Goal: Task Accomplishment & Management: Manage account settings

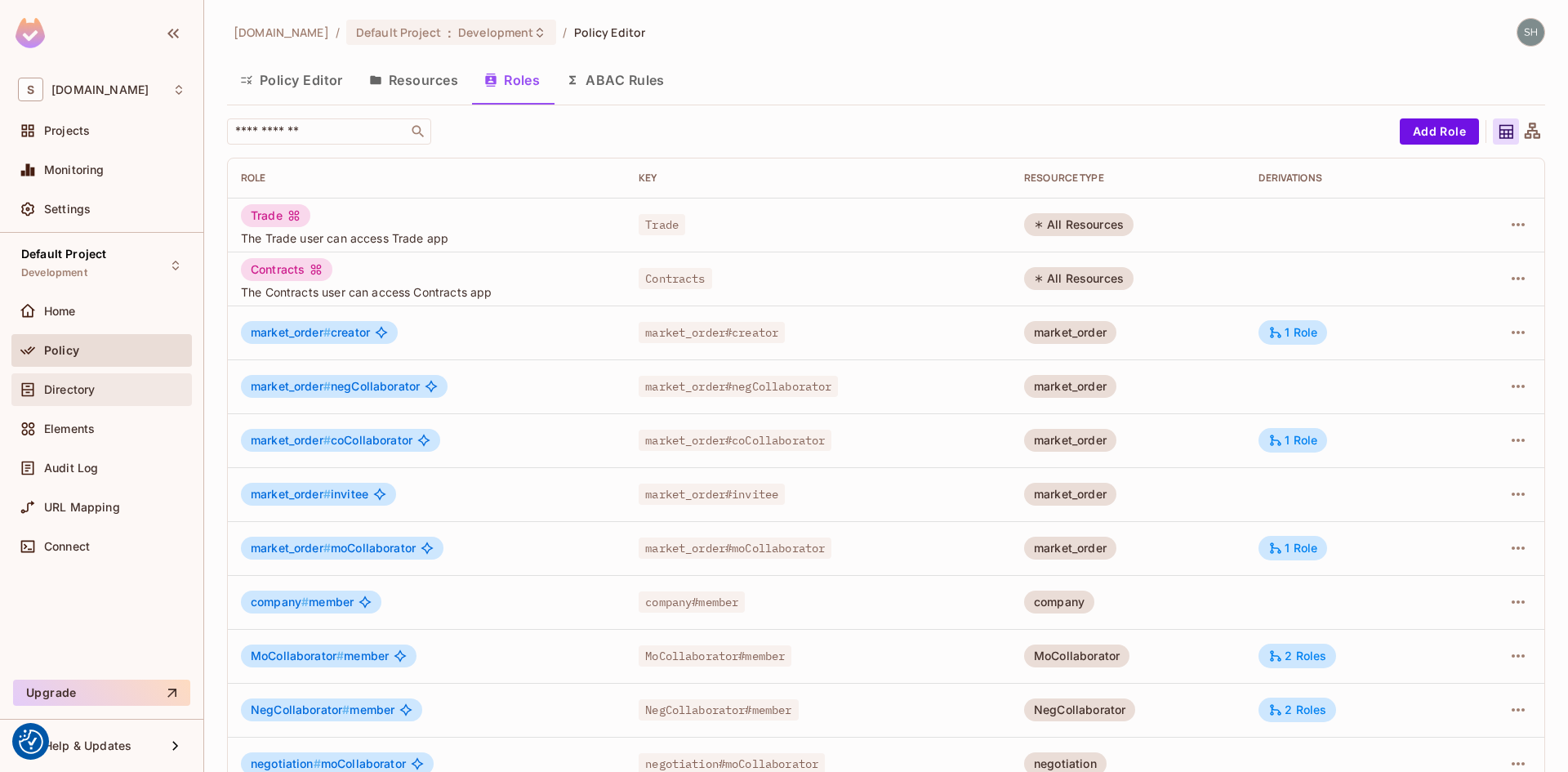
click at [73, 383] on span "Directory" at bounding box center [69, 390] width 50 height 13
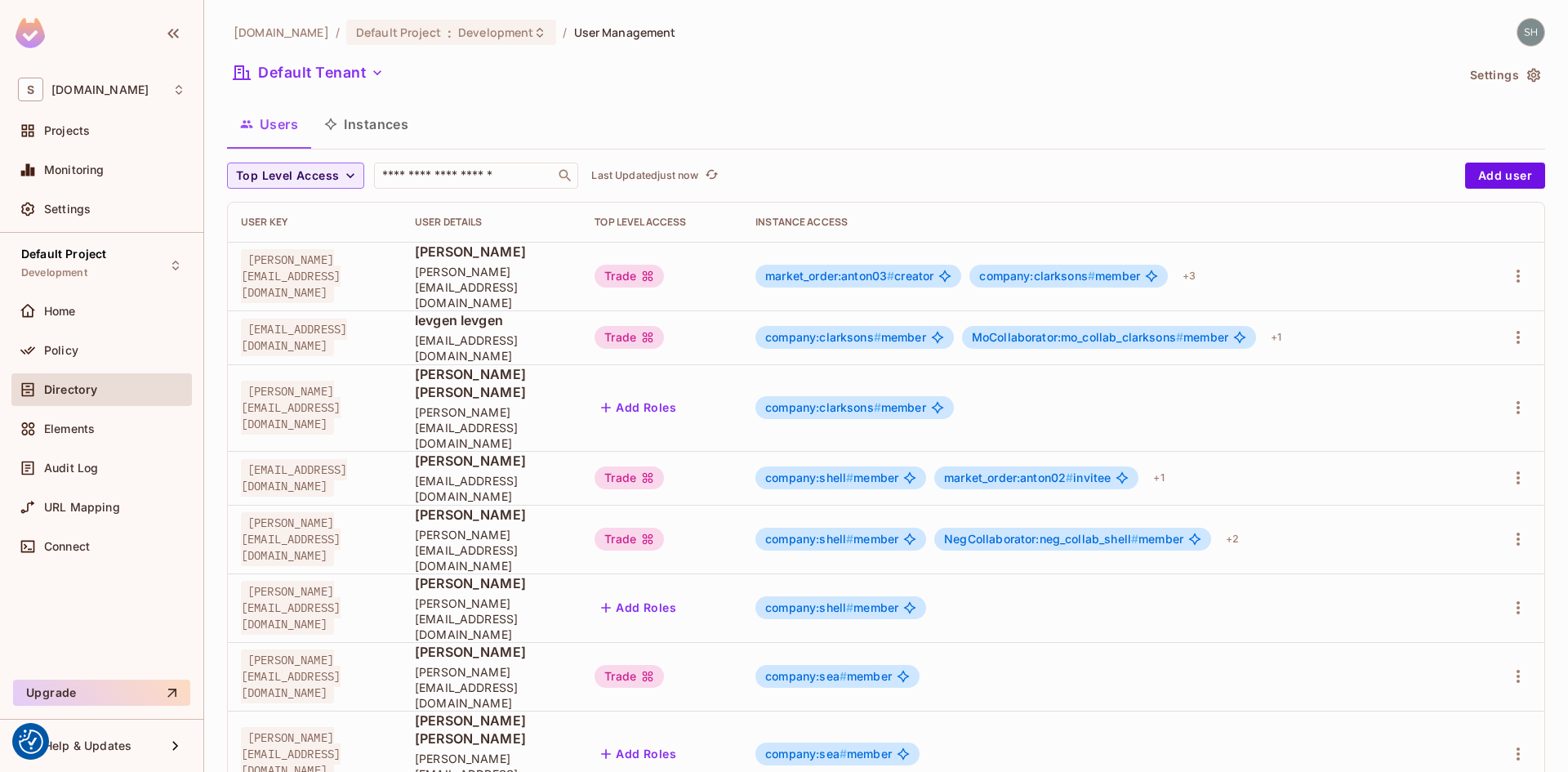
click at [352, 125] on button "Instances" at bounding box center [366, 124] width 110 height 41
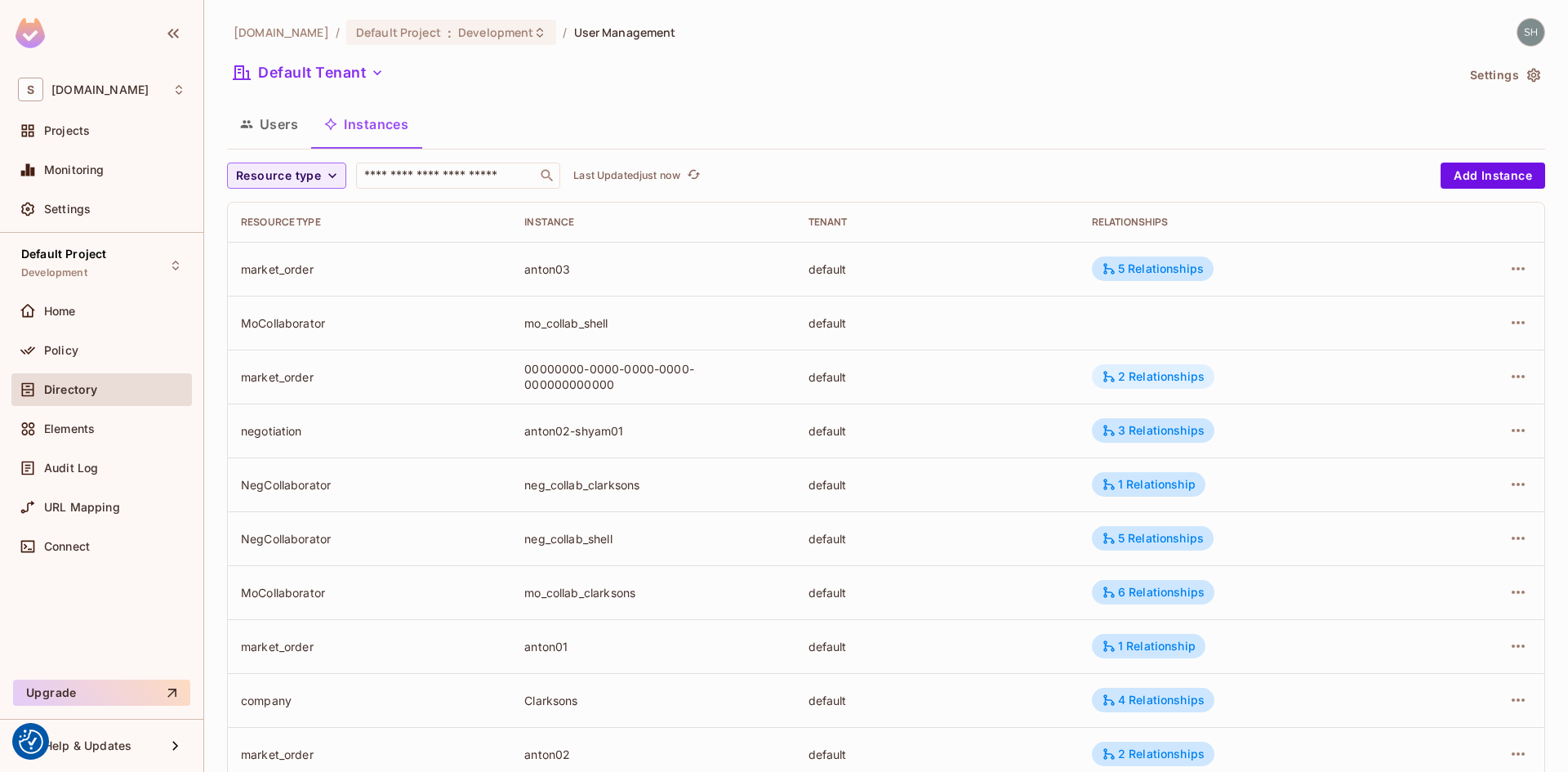
click at [1169, 373] on div "2 Relationships" at bounding box center [1153, 376] width 102 height 15
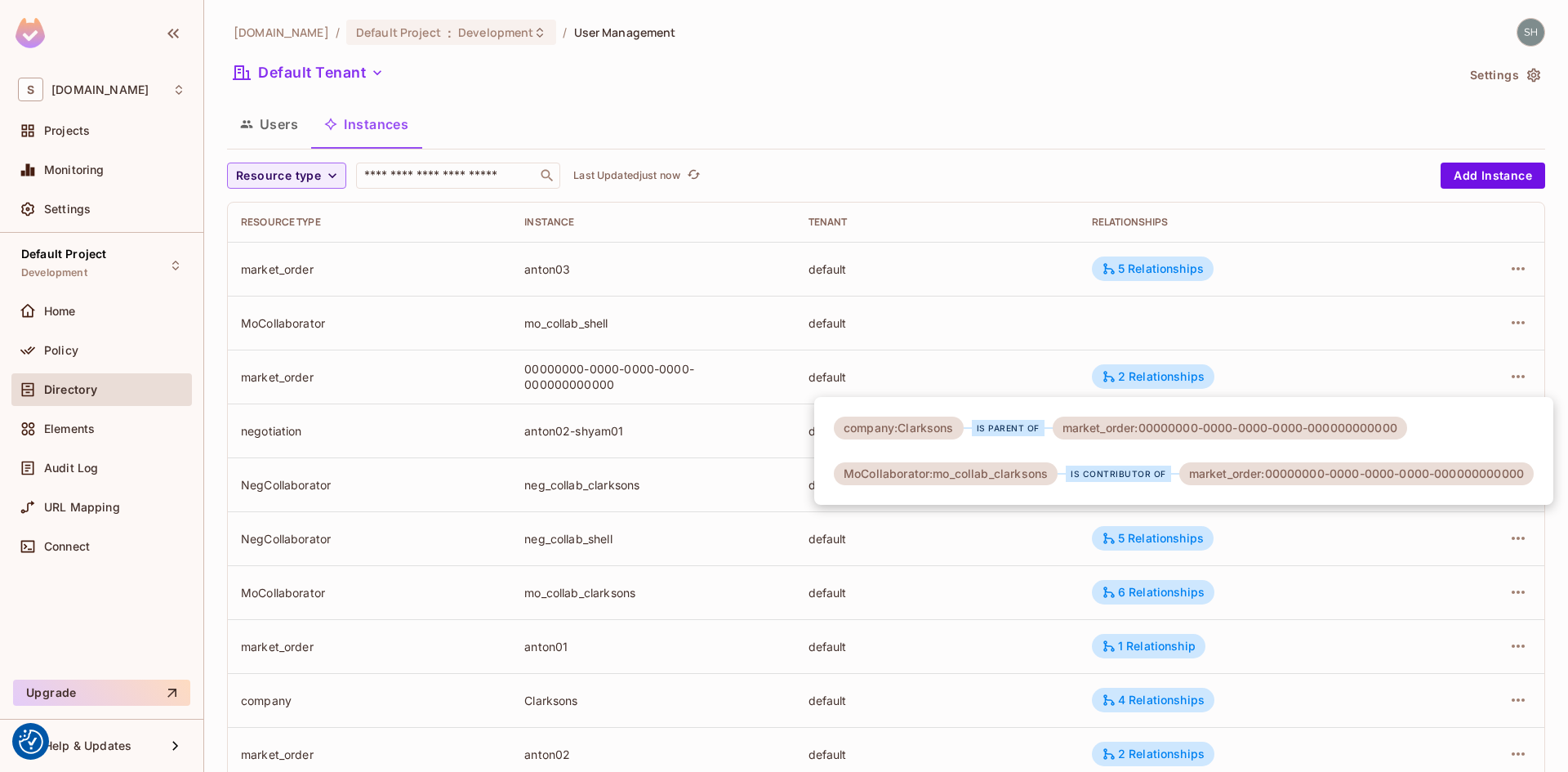
click at [1504, 375] on div at bounding box center [784, 386] width 1568 height 772
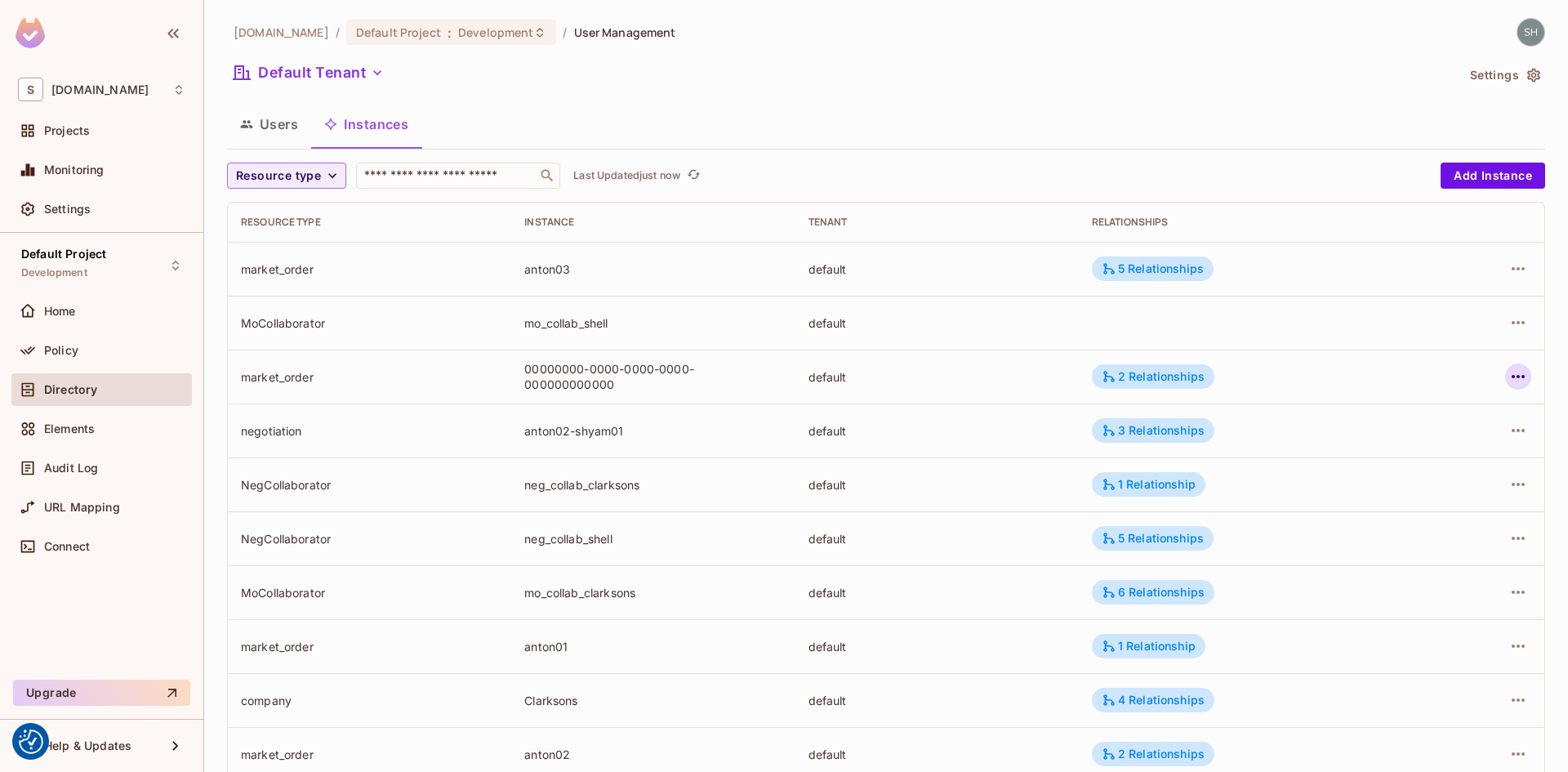
click at [1512, 375] on icon "button" at bounding box center [1518, 376] width 19 height 19
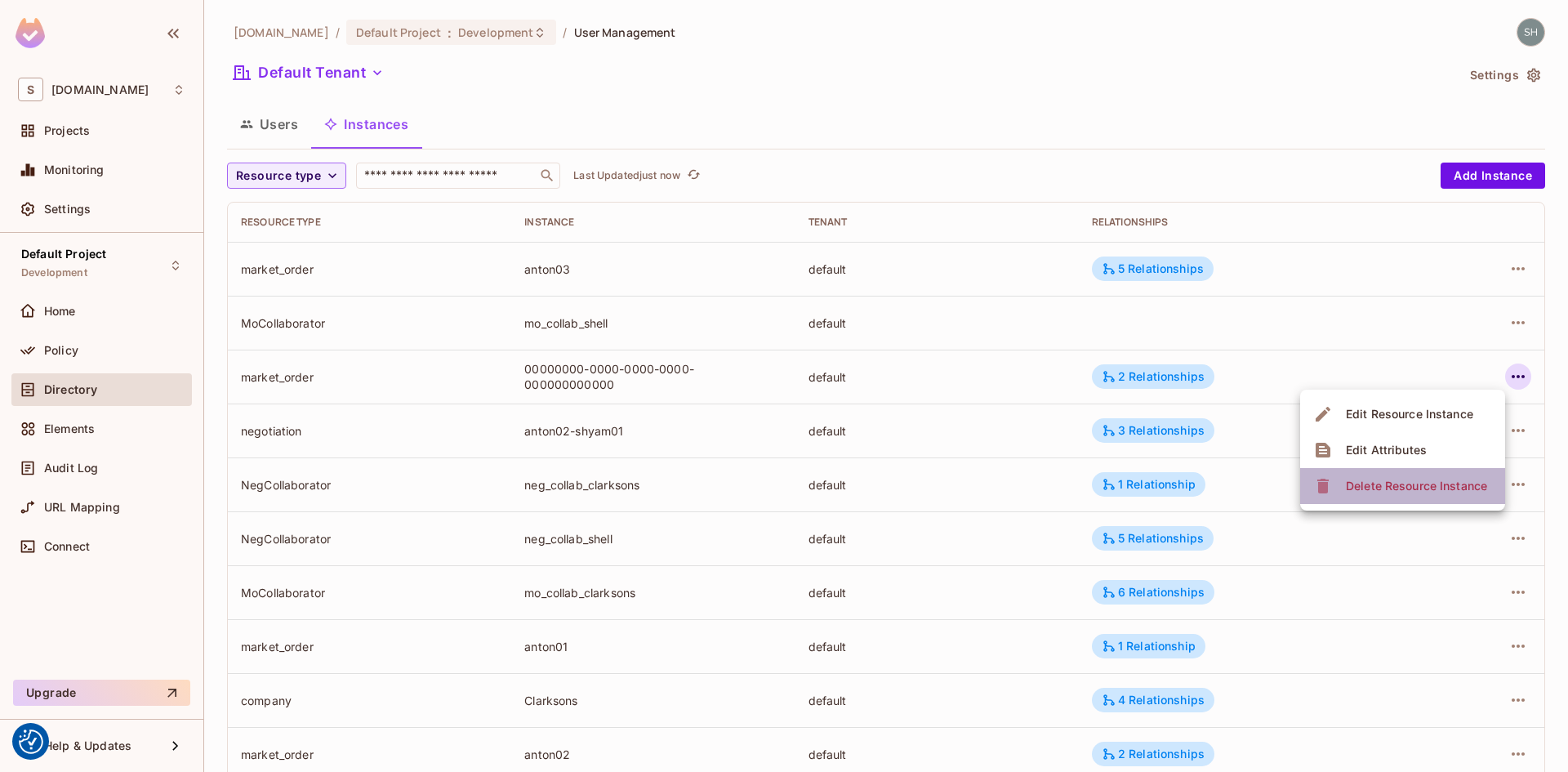
click at [1451, 481] on div "Delete Resource Instance" at bounding box center [1416, 486] width 141 height 16
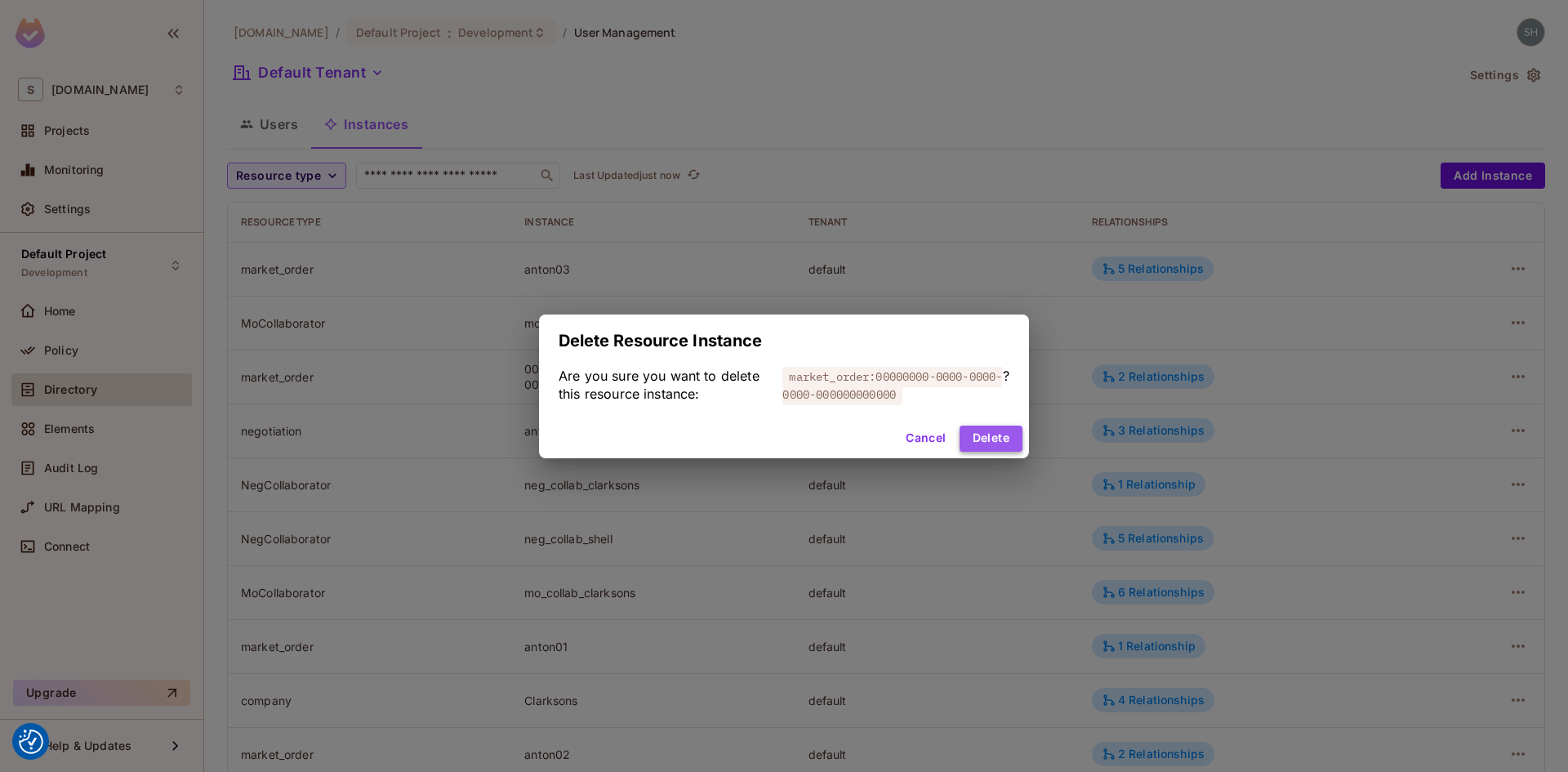
click at [1000, 441] on button "Delete" at bounding box center [990, 439] width 63 height 26
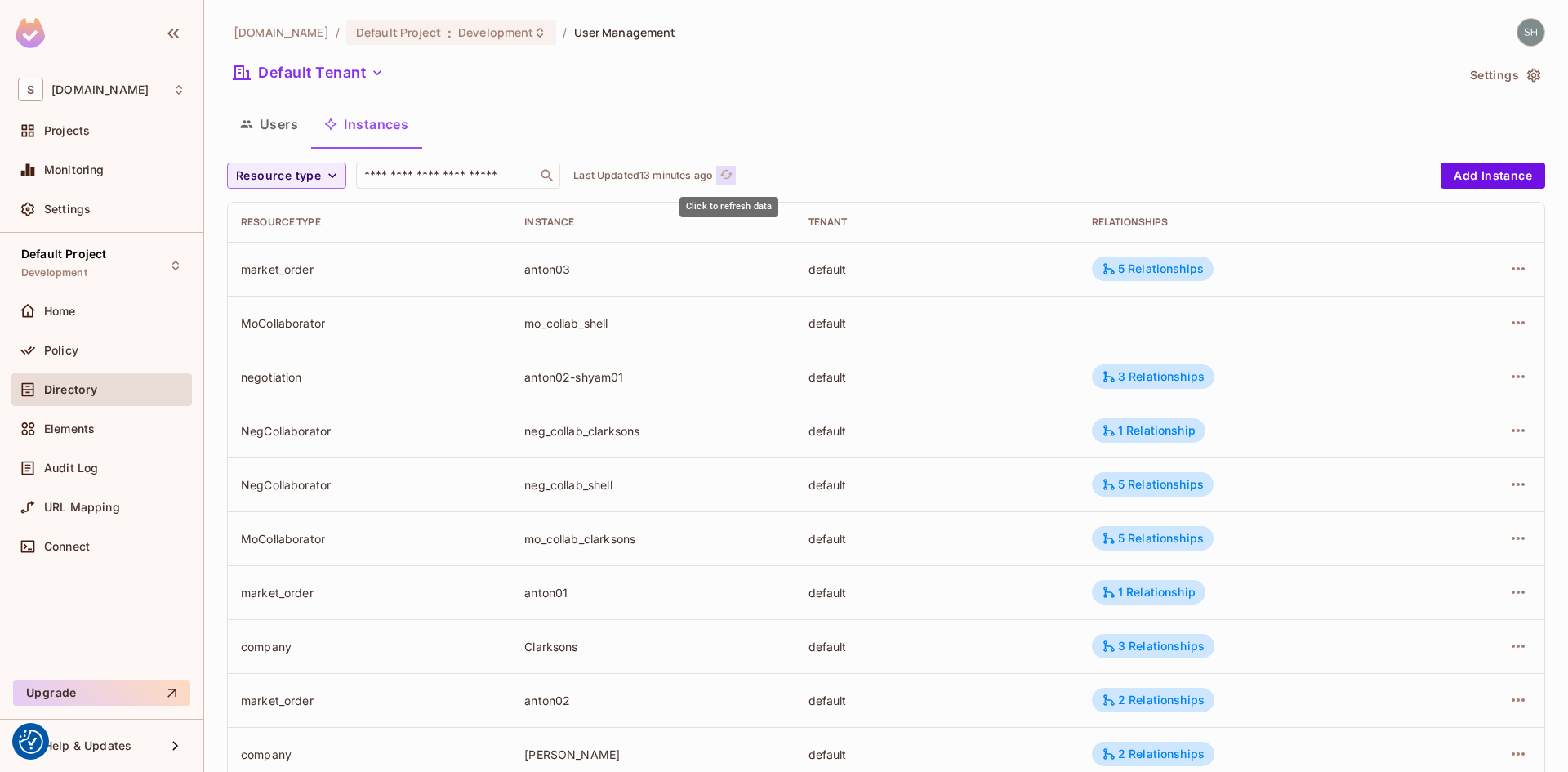
click at [733, 173] on icon "refresh" at bounding box center [726, 175] width 14 height 14
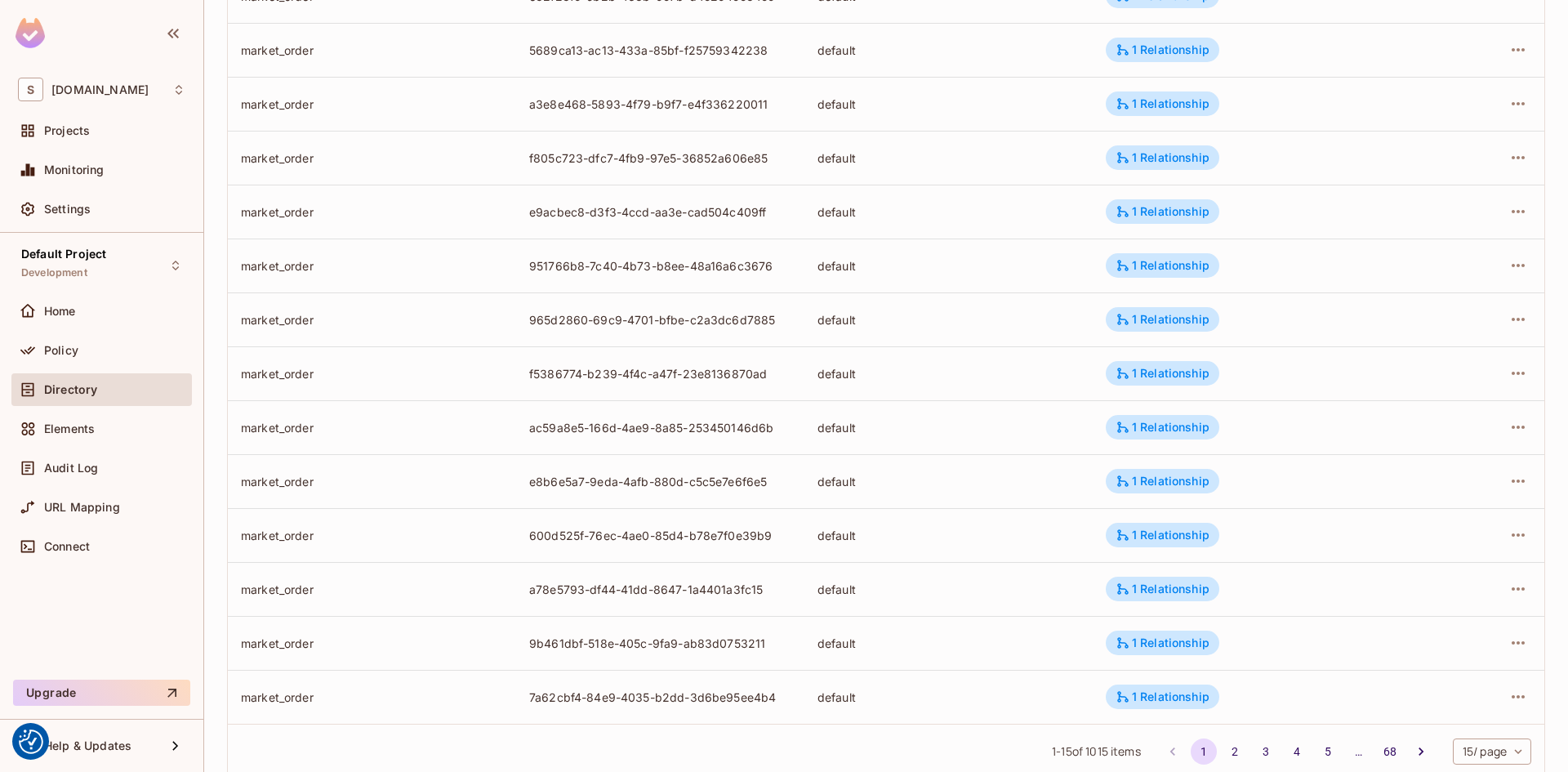
scroll to position [369, 0]
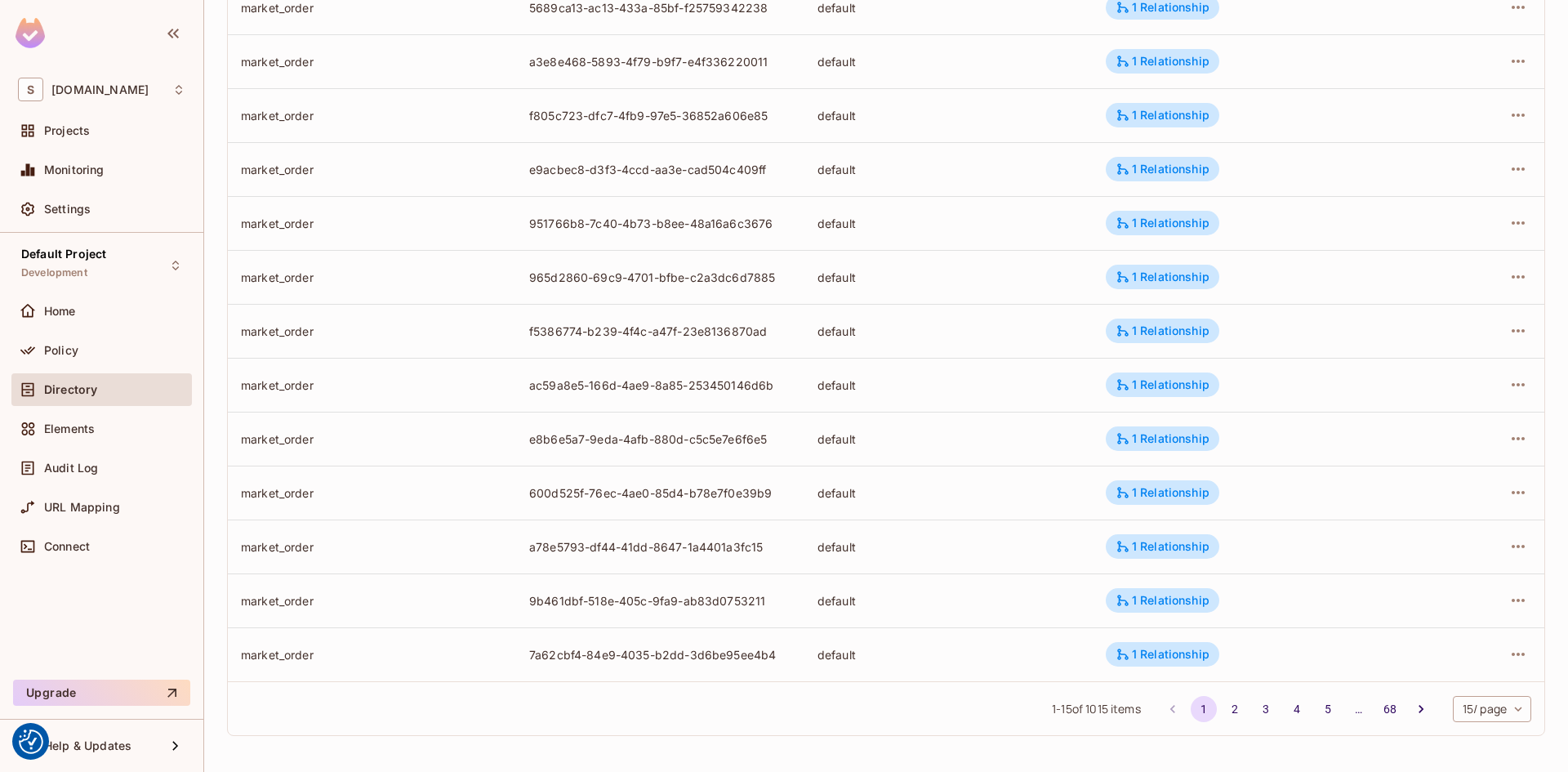
click at [1507, 711] on body "We use cookies to enhance your browsing experience, serve personalized ads or c…" at bounding box center [784, 386] width 1568 height 772
click at [1492, 733] on li "100 / page" at bounding box center [1478, 735] width 81 height 34
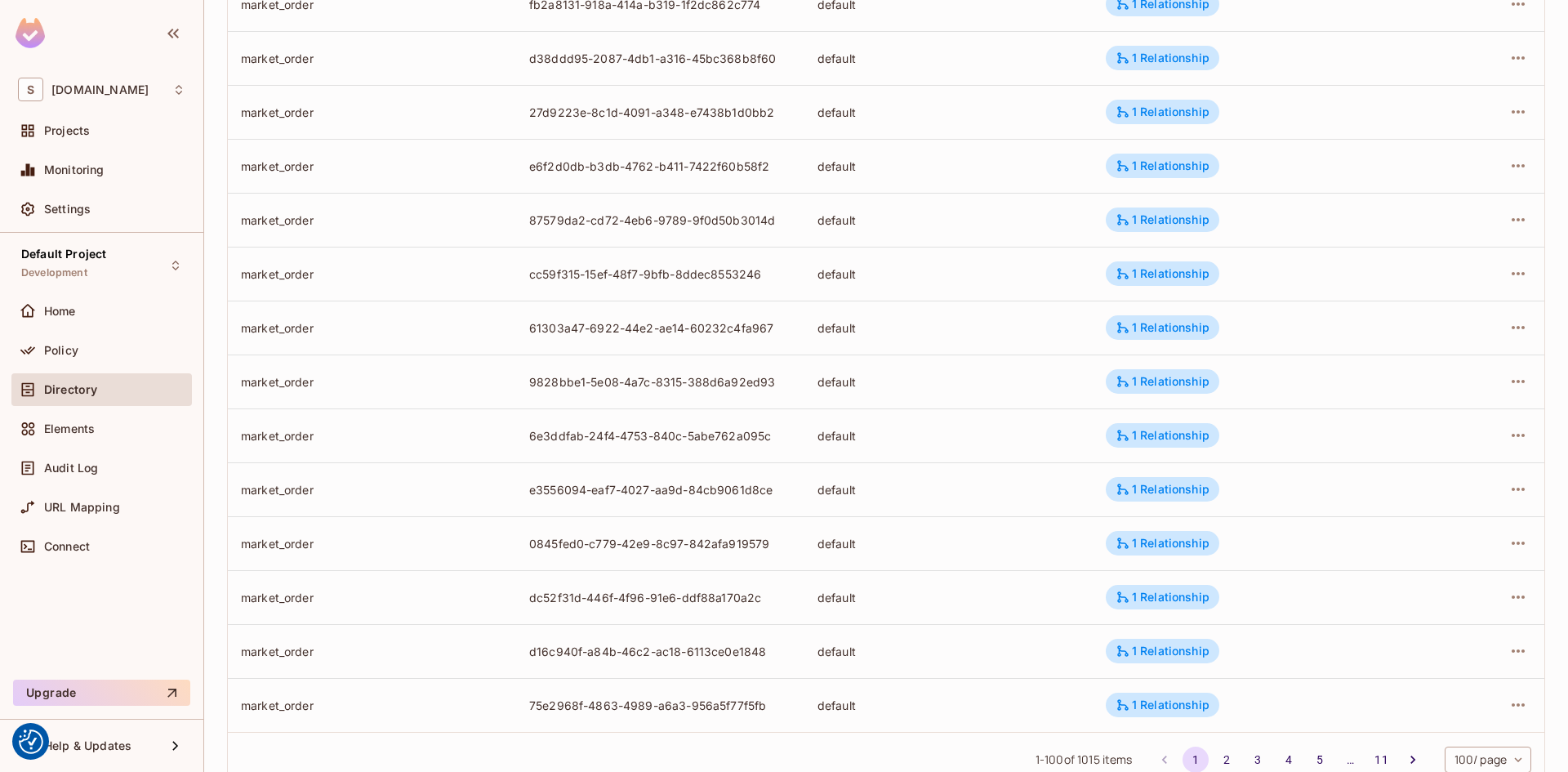
scroll to position [4950, 0]
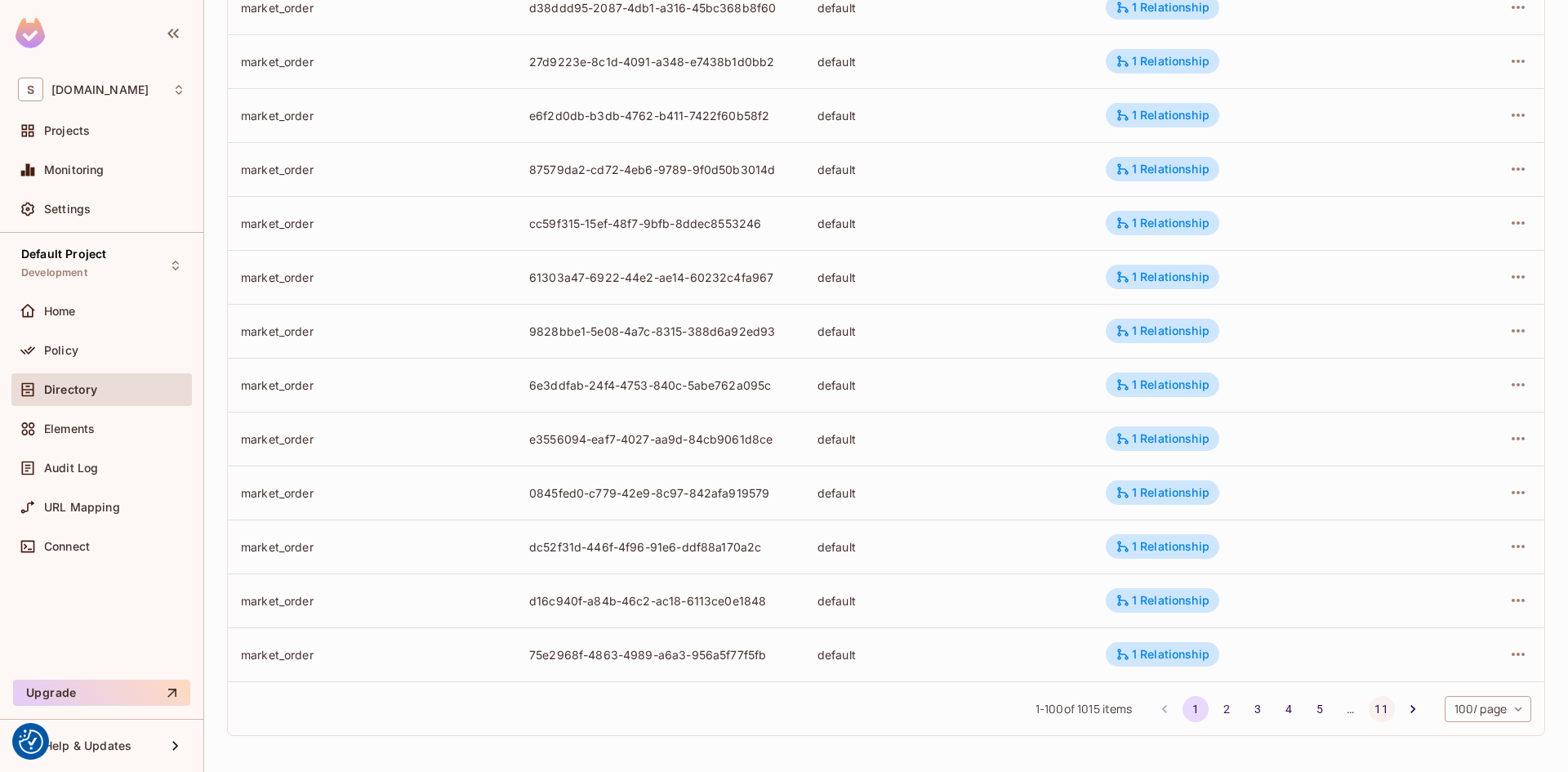
click at [1368, 711] on button "11" at bounding box center [1382, 709] width 27 height 26
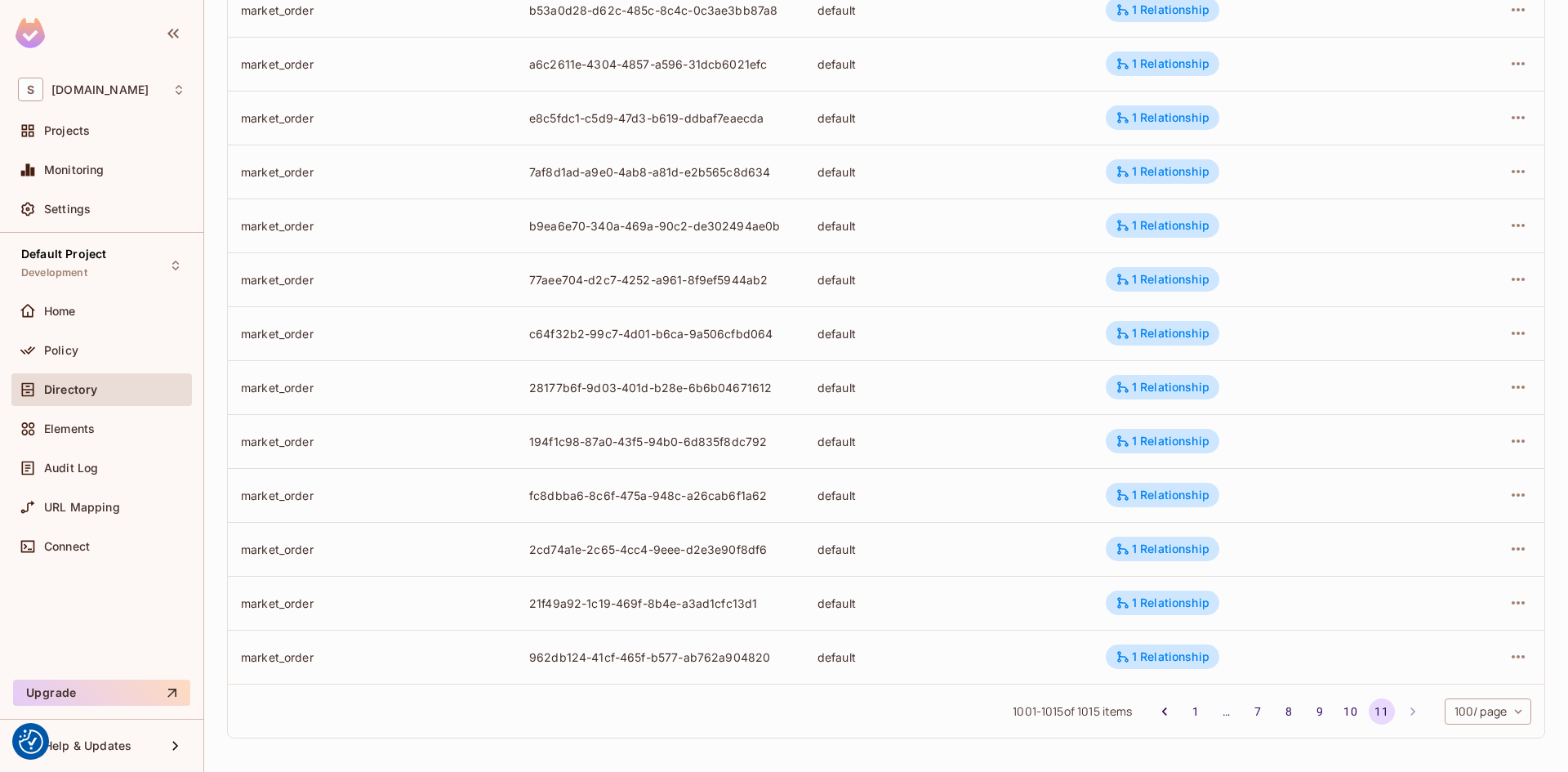
scroll to position [369, 0]
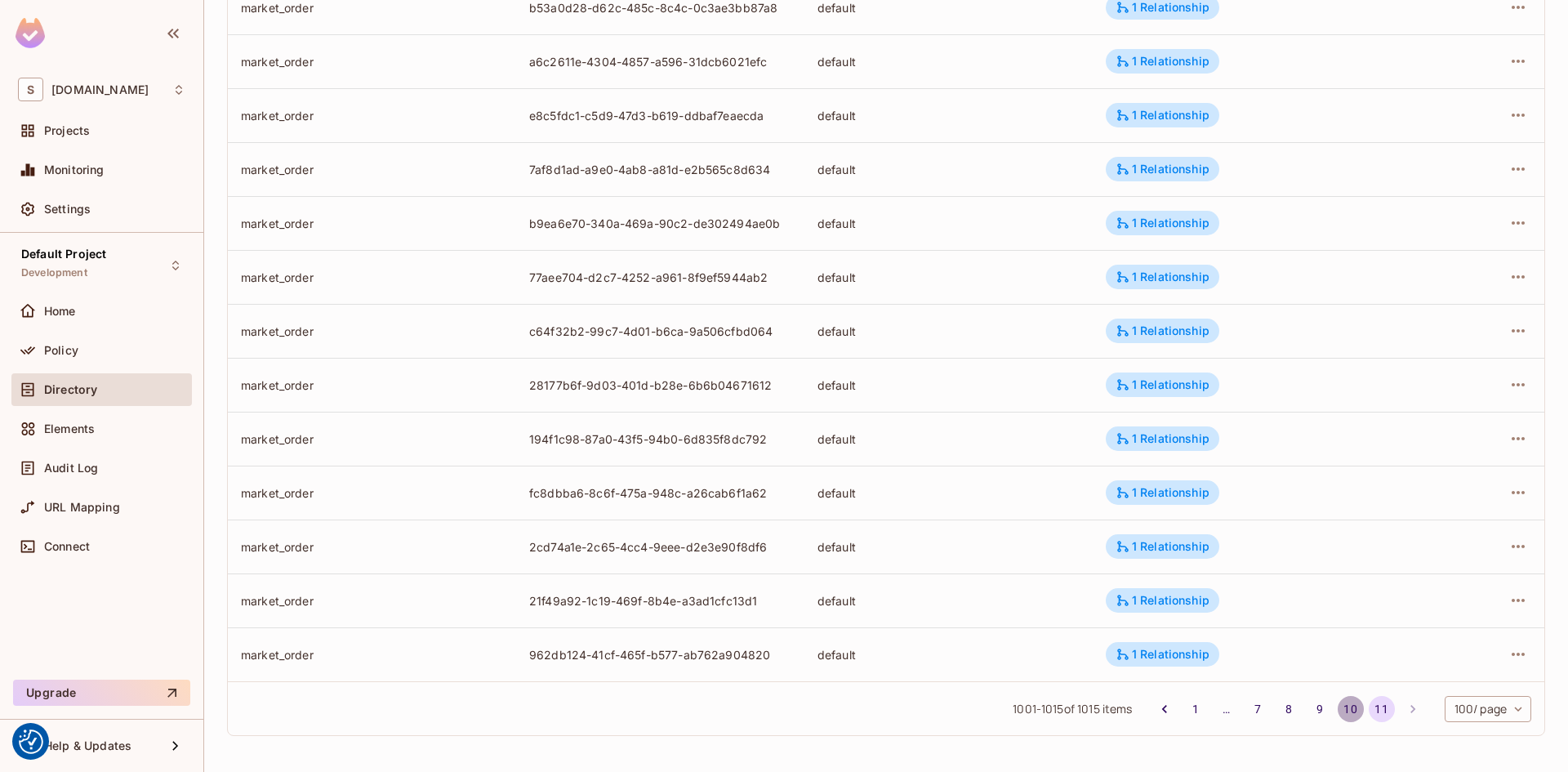
click at [1337, 708] on button "10" at bounding box center [1351, 709] width 27 height 26
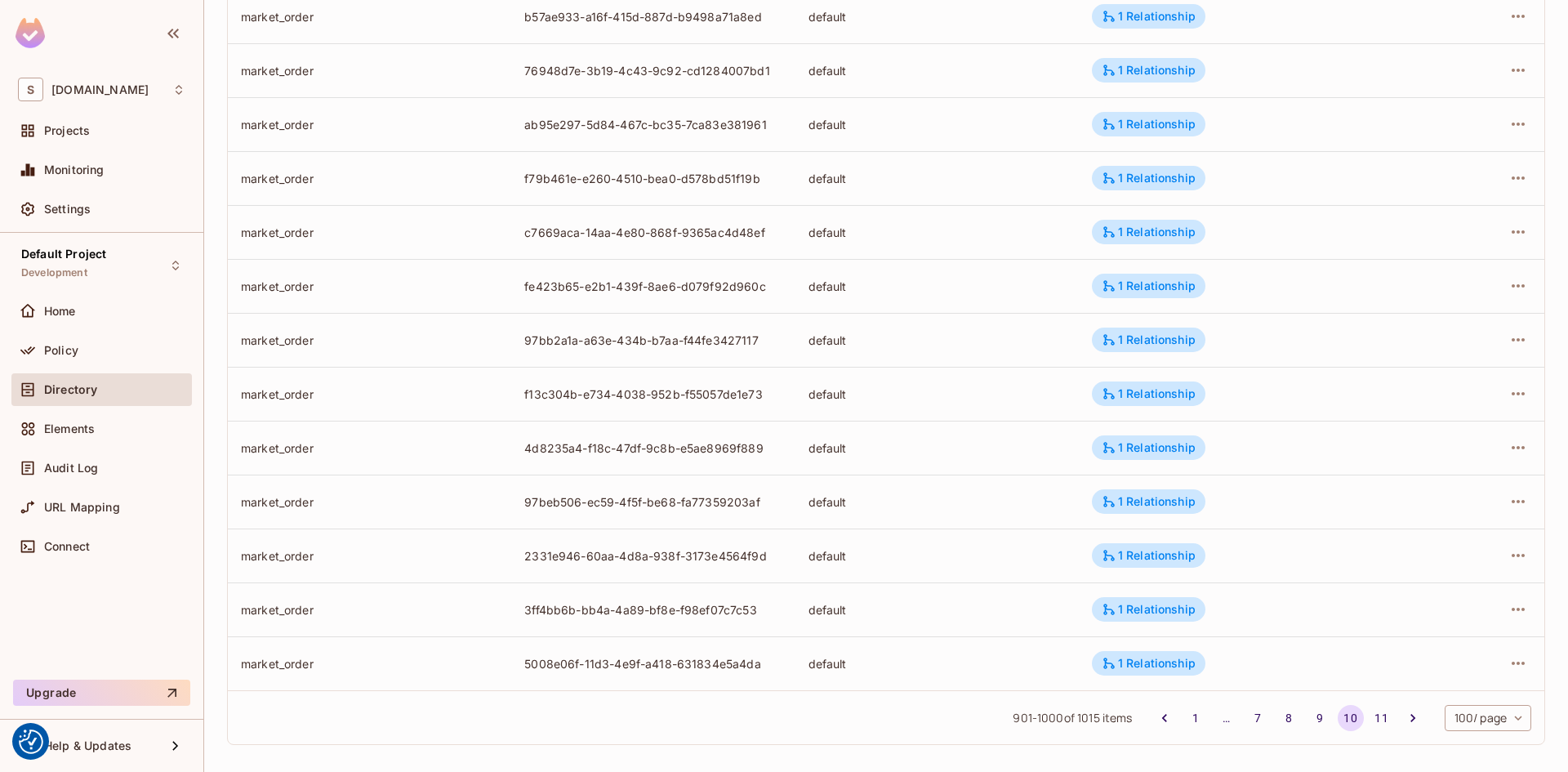
scroll to position [4950, 0]
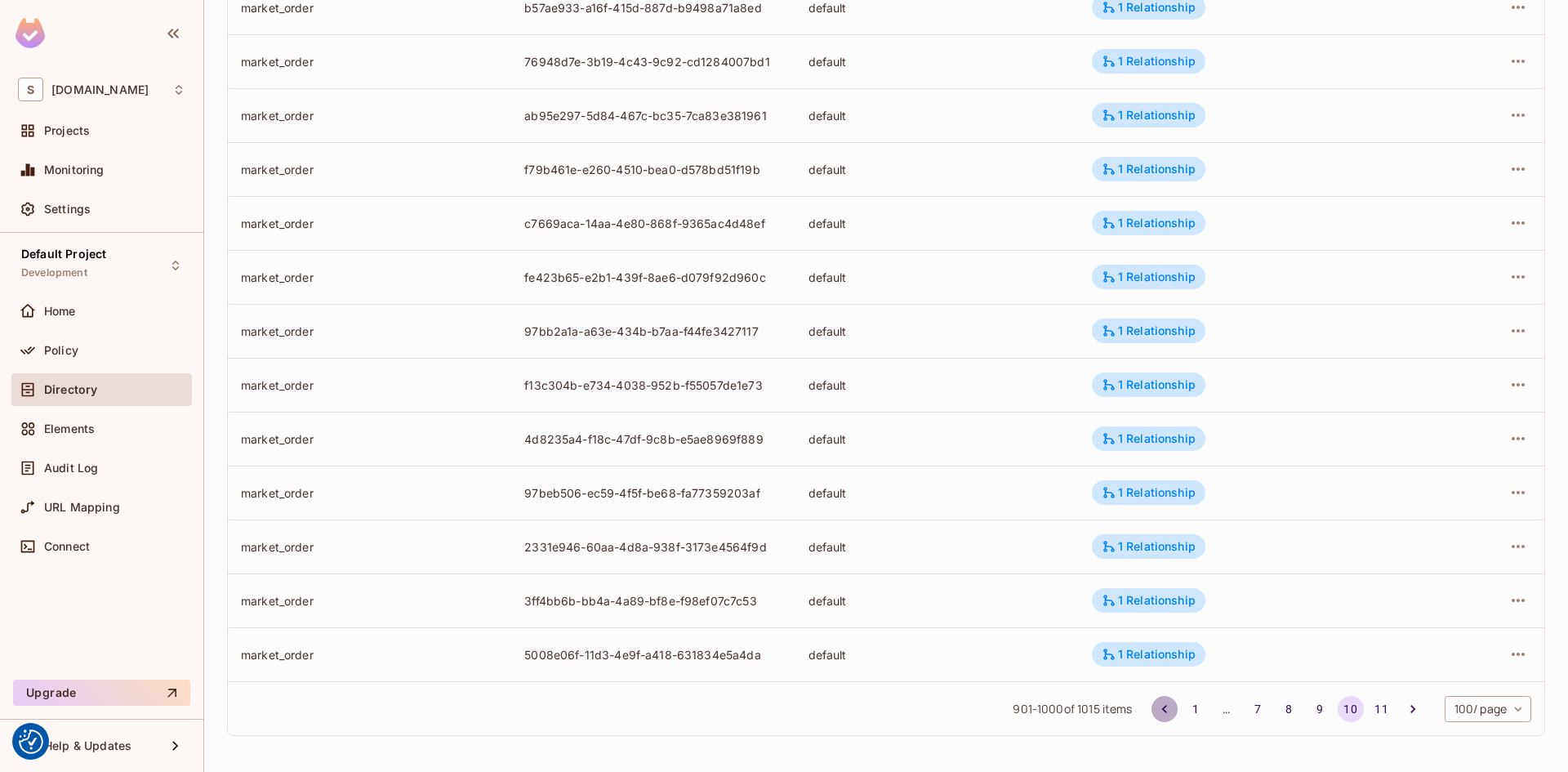
click at [1156, 708] on icon "Go to previous page" at bounding box center [1164, 708] width 16 height 16
click at [1183, 706] on button "1" at bounding box center [1196, 709] width 27 height 26
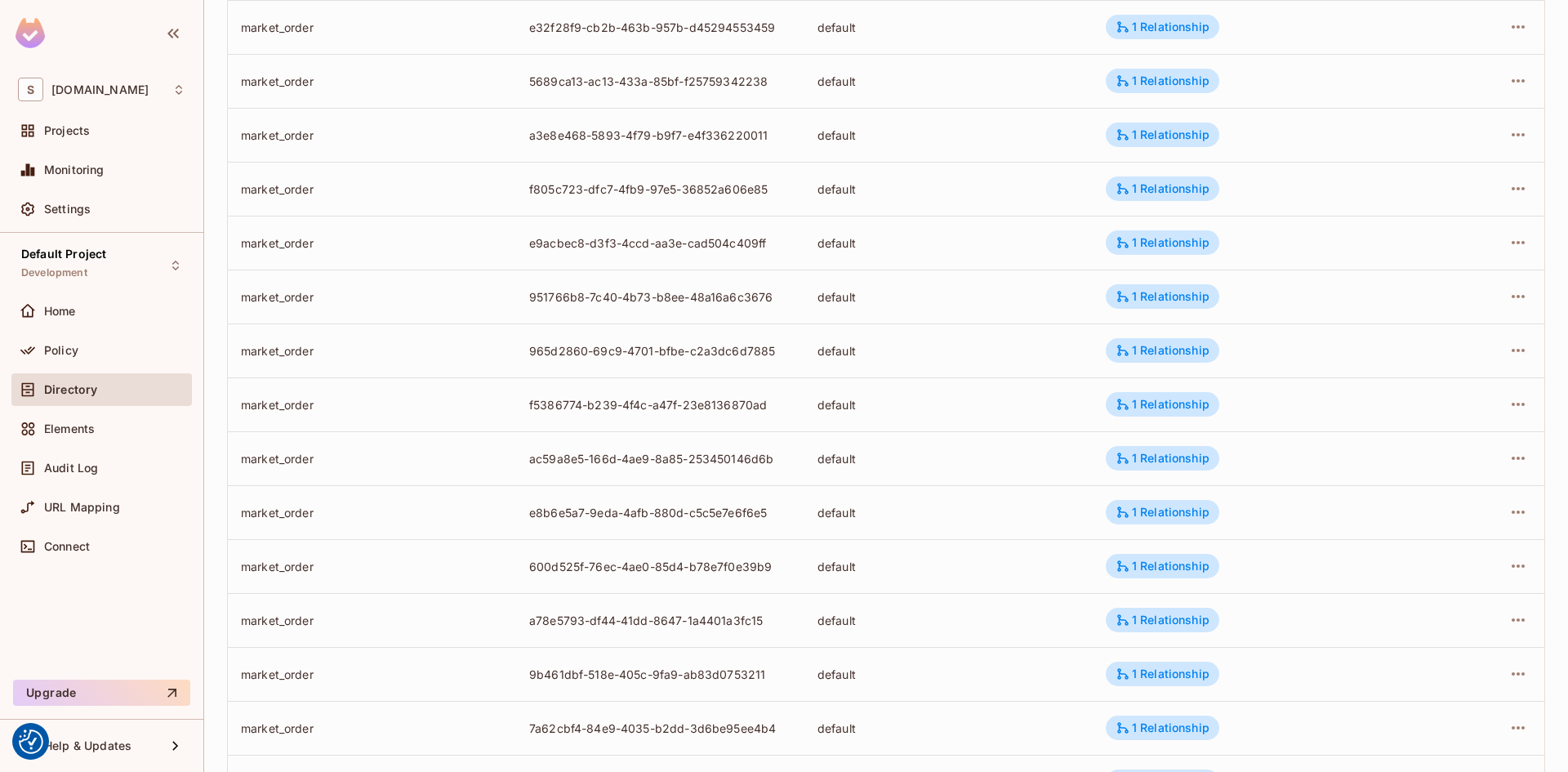
scroll to position [0, 0]
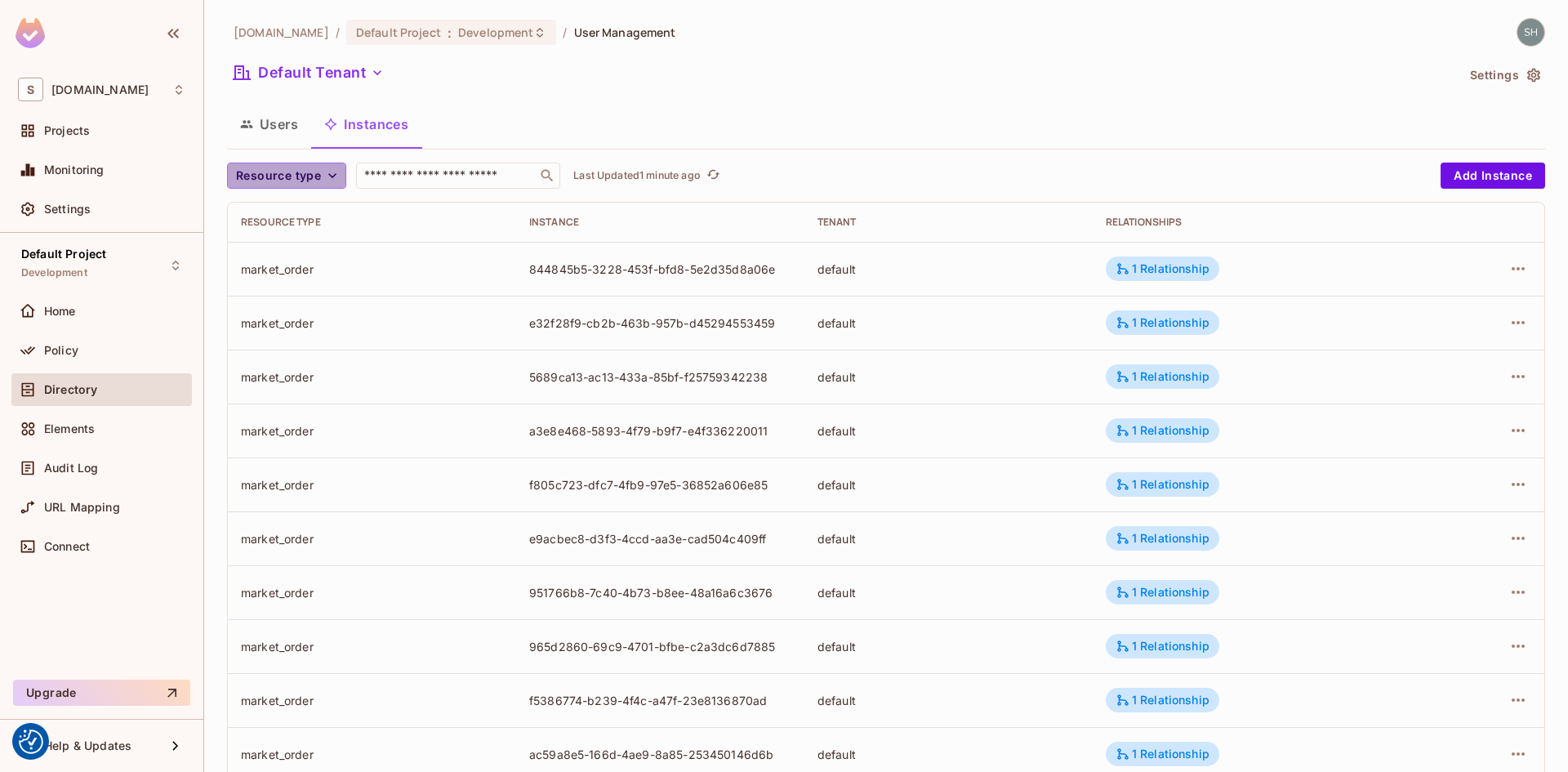
click at [331, 174] on icon "button" at bounding box center [332, 176] width 16 height 16
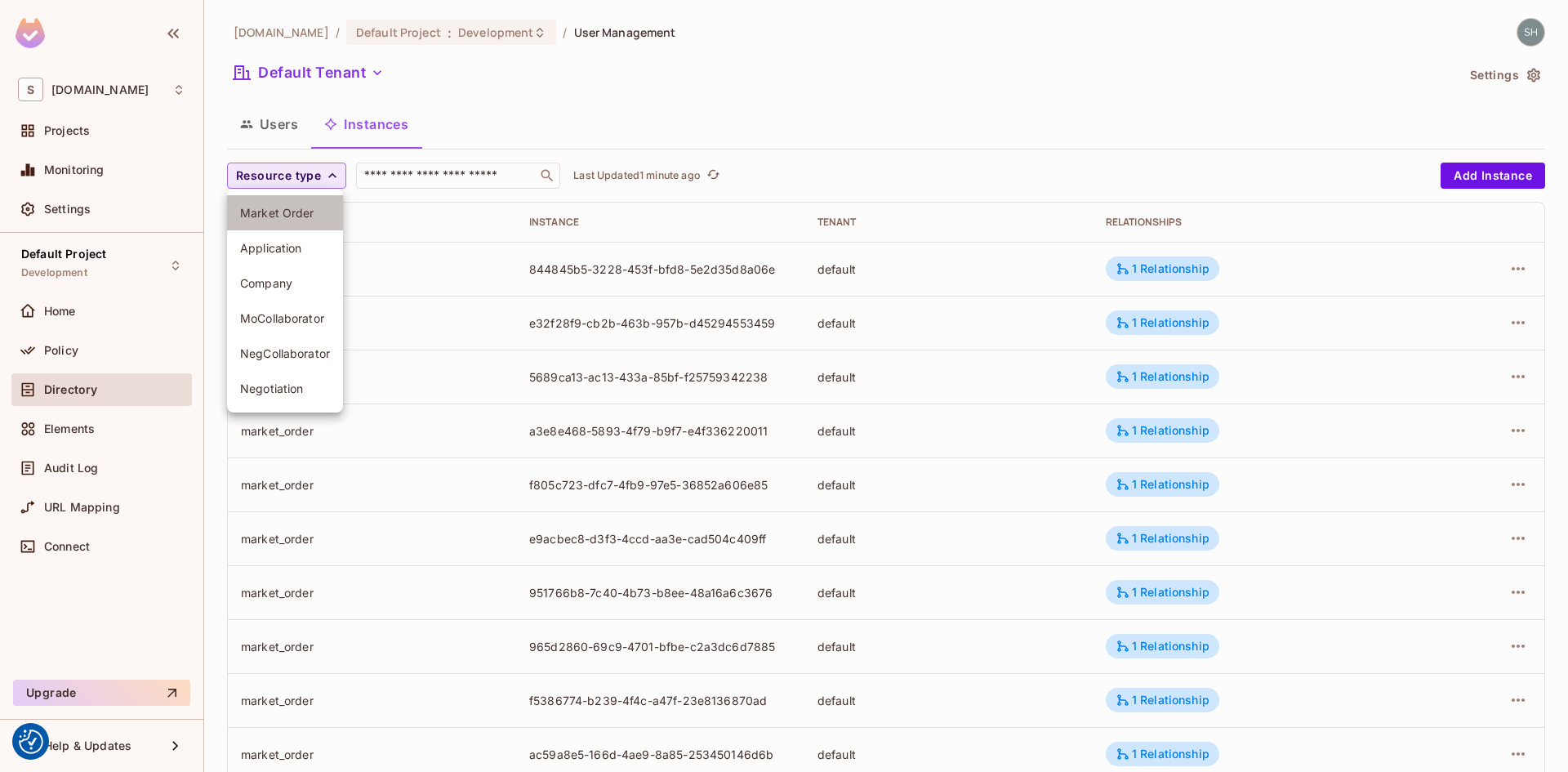
click at [284, 216] on span "Market Order" at bounding box center [285, 213] width 90 height 16
